Goal: Information Seeking & Learning: Learn about a topic

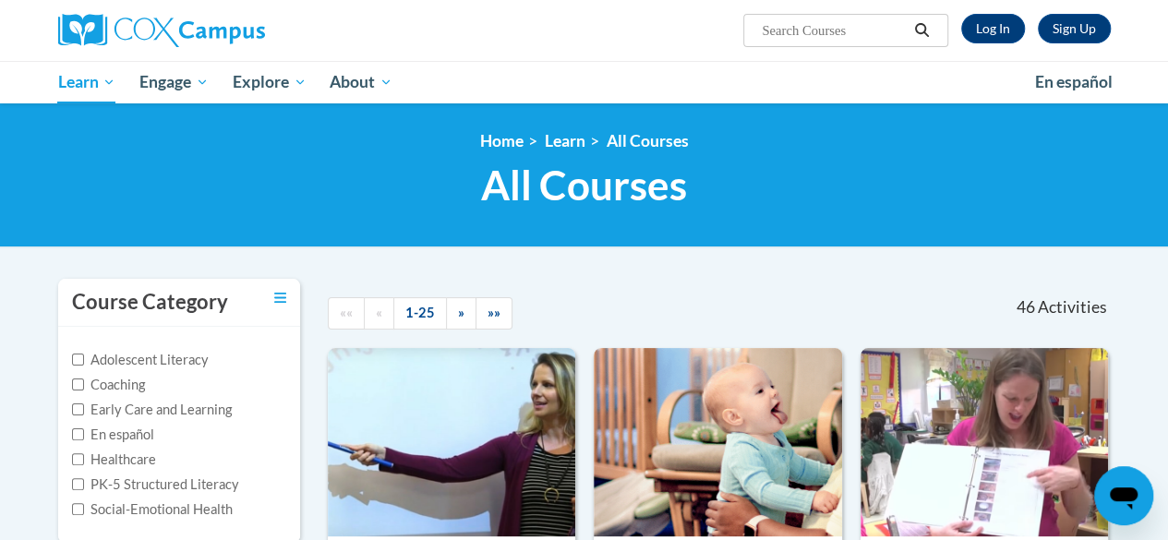
click at [166, 411] on label "Early Care and Learning" at bounding box center [152, 410] width 160 height 20
click at [84, 411] on input "Early Care and Learning" at bounding box center [78, 409] width 12 height 12
checkbox input "true"
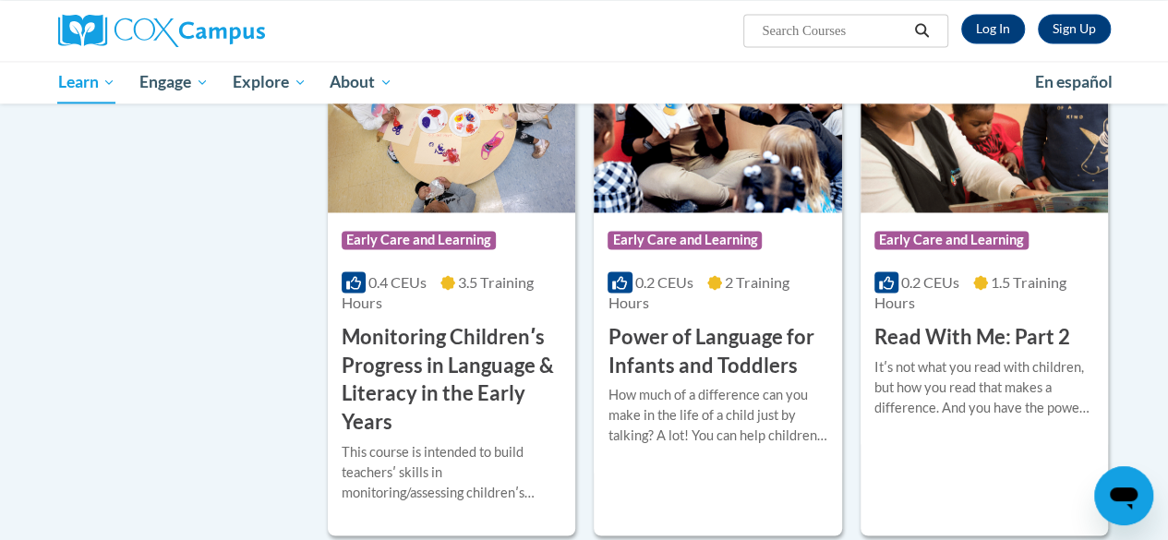
scroll to position [1477, 0]
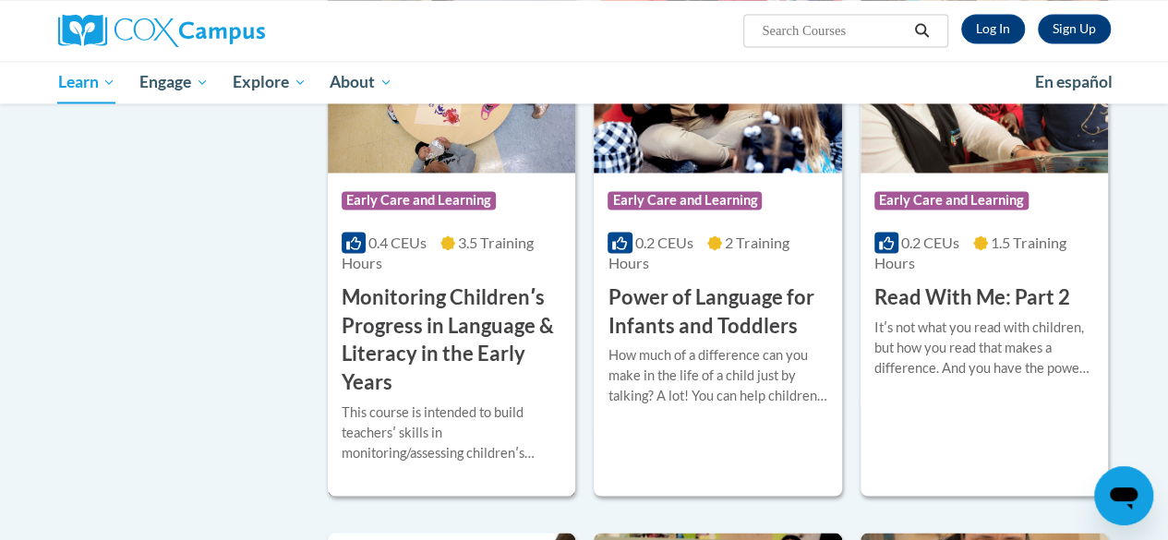
click at [461, 267] on div "0.4 CEUs 3.5 Training Hours" at bounding box center [452, 253] width 220 height 41
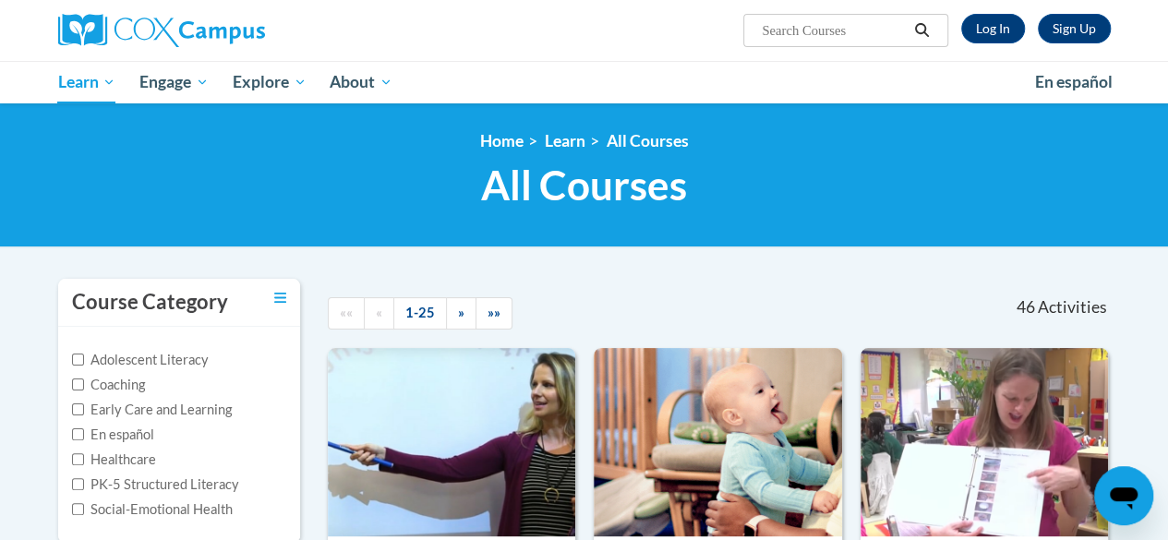
click at [818, 24] on input "Search..." at bounding box center [834, 30] width 148 height 22
type input "montioring"
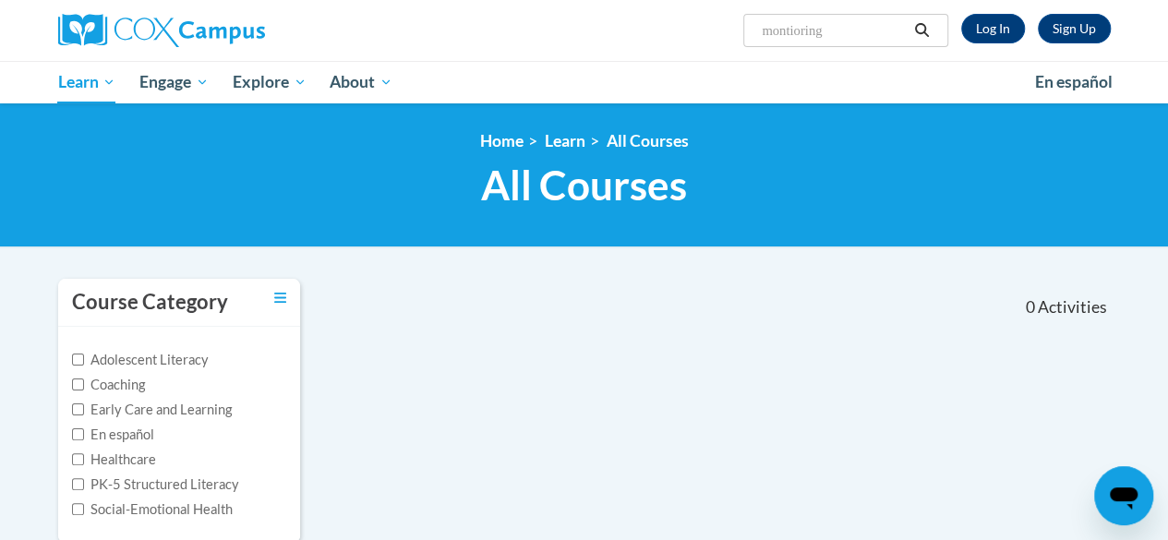
click at [846, 30] on input "montioring" at bounding box center [834, 30] width 148 height 22
type input "montioring language"
drag, startPoint x: 803, startPoint y: 33, endPoint x: 895, endPoint y: 27, distance: 92.5
click at [897, 27] on input "montioring language" at bounding box center [834, 30] width 148 height 22
type input "m"
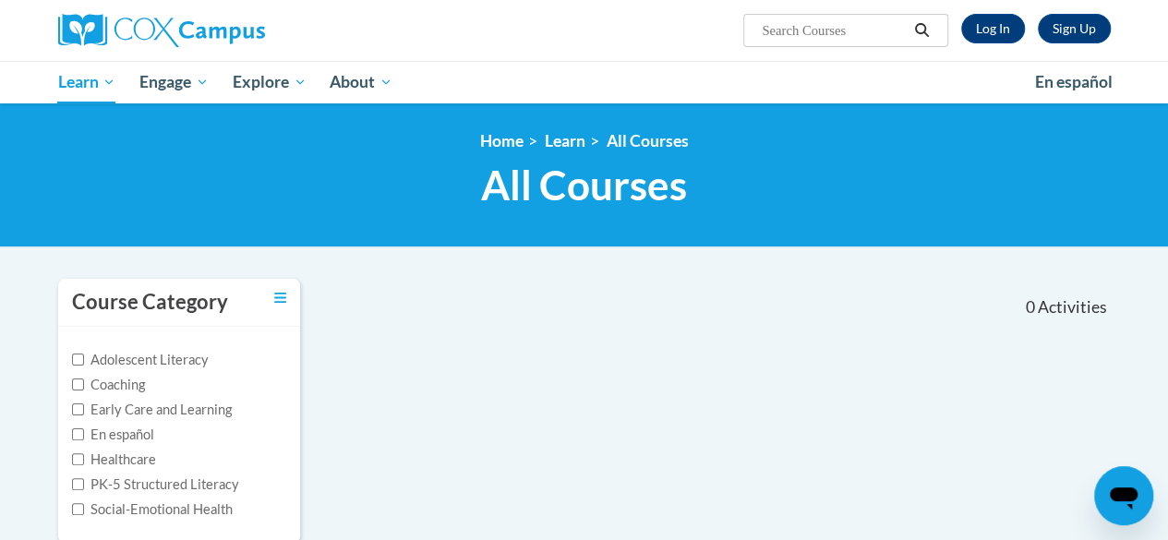
paste input "Monitoring Children’s Progress in Language & Literacy in the Early Years (I/T a…"
type input "Monitoring Children’s Progress in Language & Literacy in the Early Years (I/T a…"
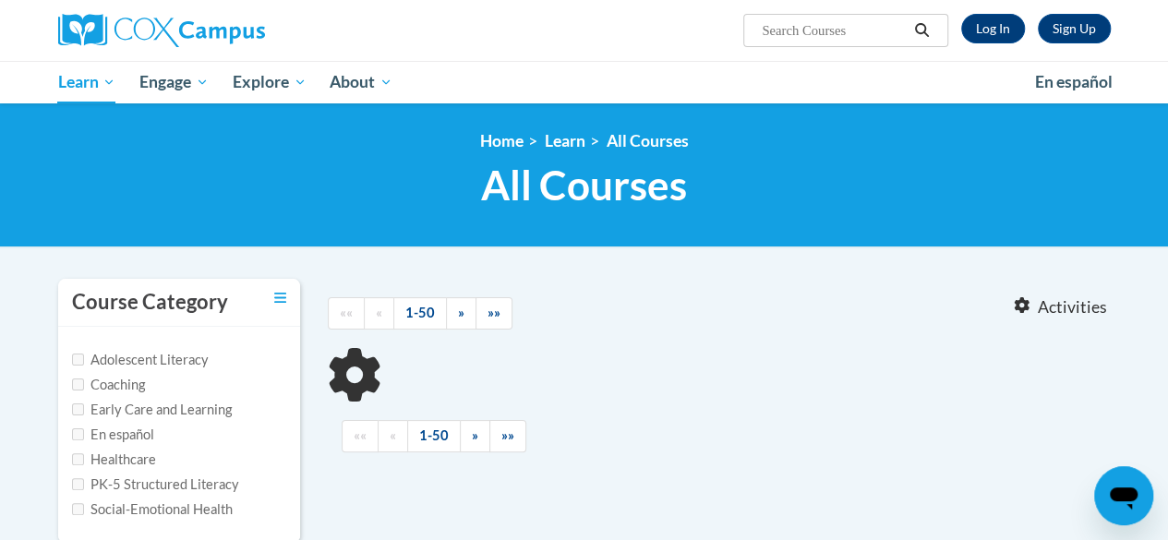
type input "Monitoring Children’s Progress in Language"
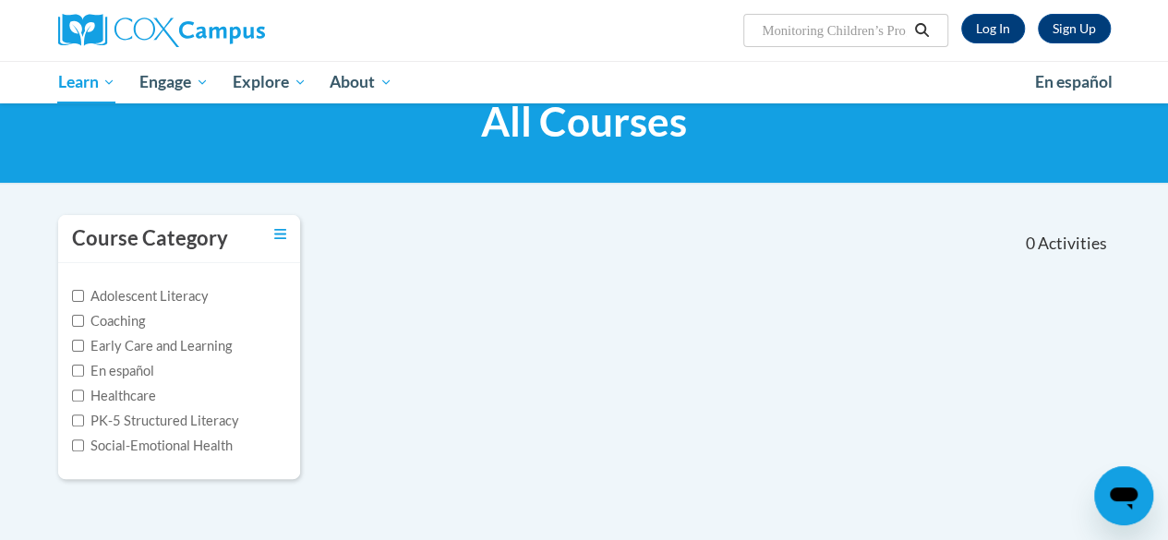
scroll to position [92, 0]
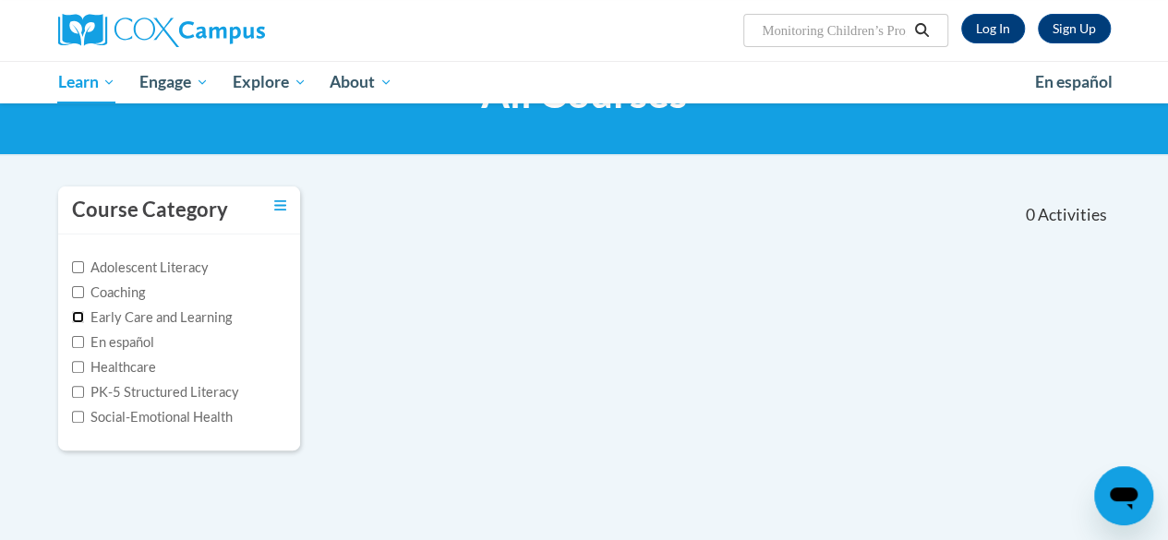
click at [78, 315] on input "Early Care and Learning" at bounding box center [78, 317] width 12 height 12
checkbox input "true"
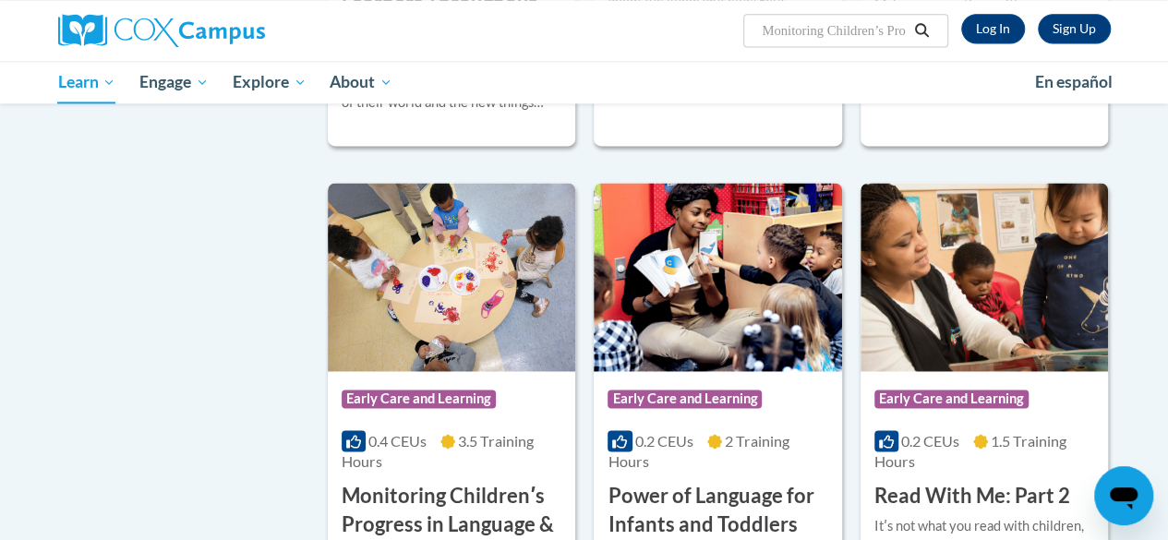
scroll to position [1385, 0]
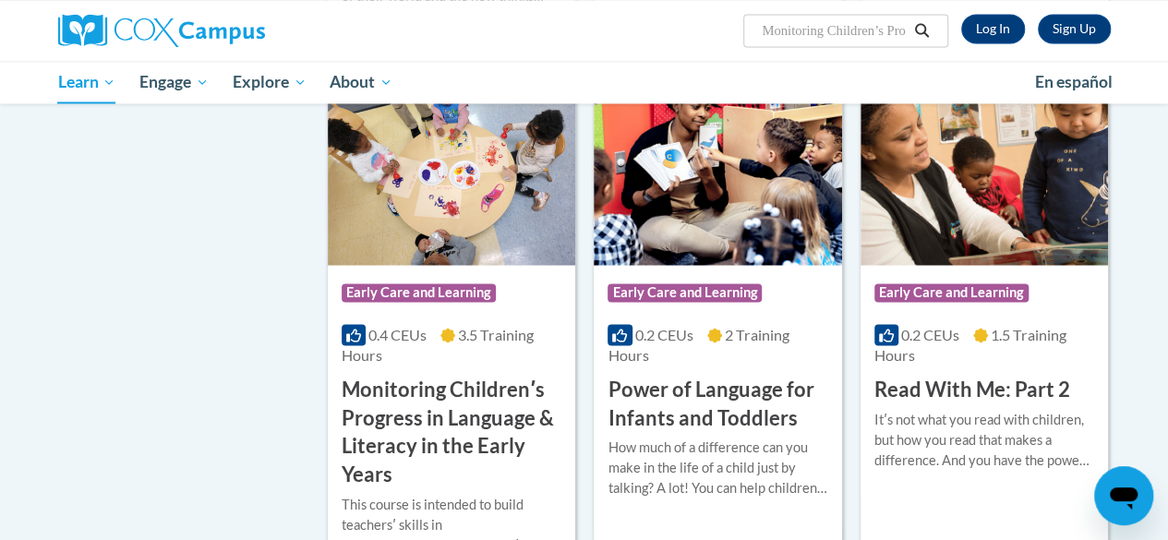
click at [534, 311] on div "Course Category: Early Care and Learning" at bounding box center [452, 295] width 220 height 42
